Goal: Check status: Check status

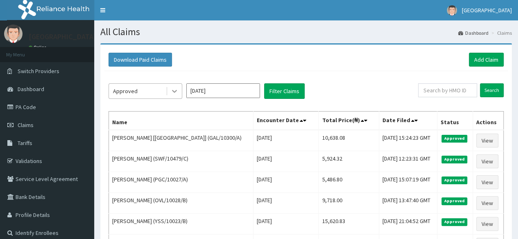
click at [174, 88] on icon at bounding box center [174, 91] width 8 height 8
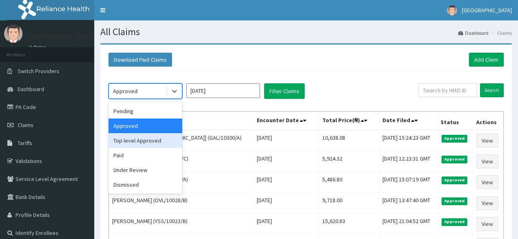
click at [150, 141] on div "Top level Approved" at bounding box center [145, 140] width 74 height 15
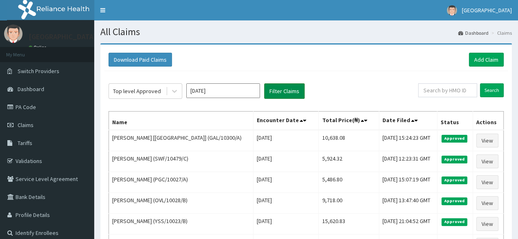
click at [270, 91] on button "Filter Claims" at bounding box center [284, 92] width 41 height 16
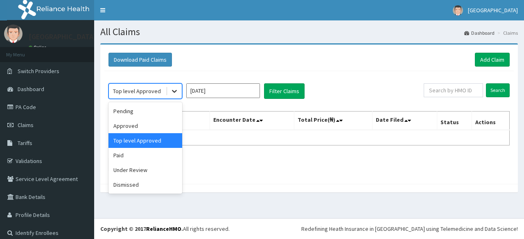
click at [172, 89] on icon at bounding box center [174, 91] width 8 height 8
click at [133, 170] on div "Under Review" at bounding box center [145, 170] width 74 height 15
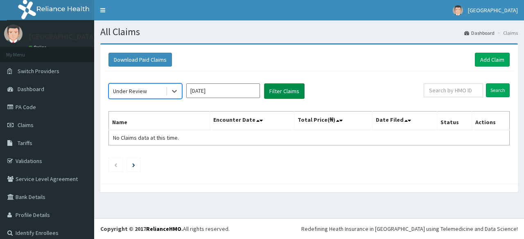
click at [284, 90] on button "Filter Claims" at bounding box center [284, 92] width 41 height 16
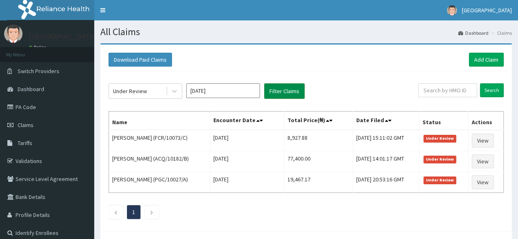
click at [286, 91] on button "Filter Claims" at bounding box center [284, 92] width 41 height 16
click at [174, 91] on icon at bounding box center [174, 91] width 5 height 3
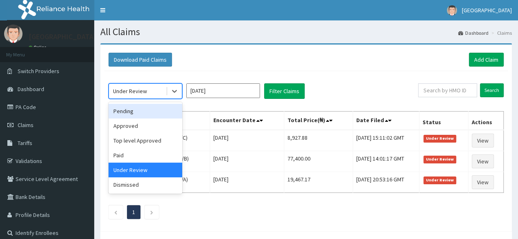
click at [138, 108] on div "Pending" at bounding box center [145, 111] width 74 height 15
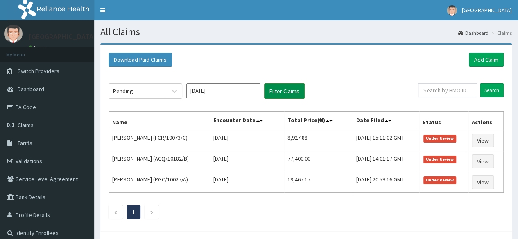
click at [289, 90] on button "Filter Claims" at bounding box center [284, 92] width 41 height 16
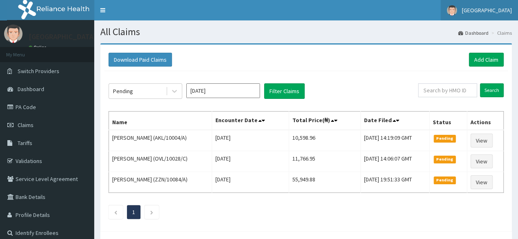
click at [482, 9] on span "[GEOGRAPHIC_DATA]" at bounding box center [487, 10] width 50 height 7
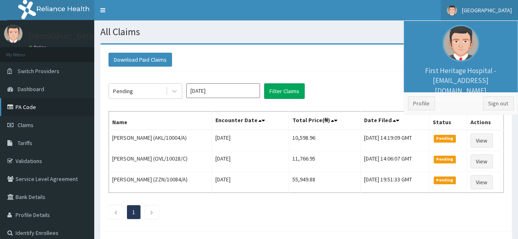
click at [26, 108] on link "PA Code" at bounding box center [47, 107] width 94 height 18
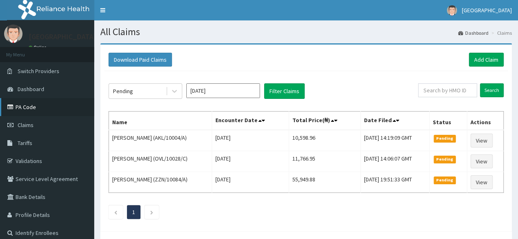
click at [28, 108] on link "PA Code" at bounding box center [47, 107] width 94 height 18
